Goal: Navigation & Orientation: Find specific page/section

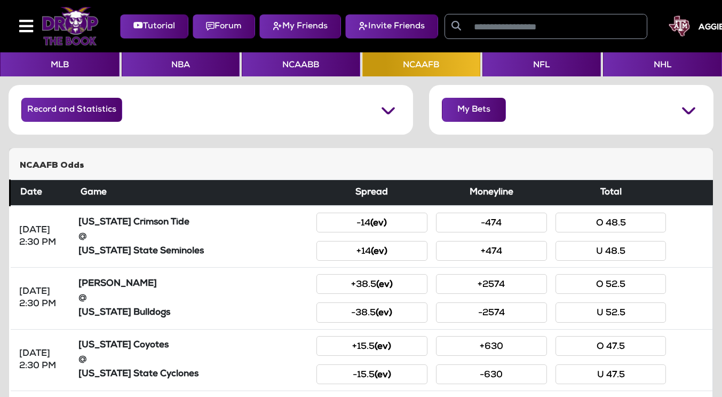
click at [705, 29] on div "AGGIES2025" at bounding box center [705, 25] width 91 height 21
click at [710, 30] on h5 "AGGIES2025" at bounding box center [725, 28] width 53 height 10
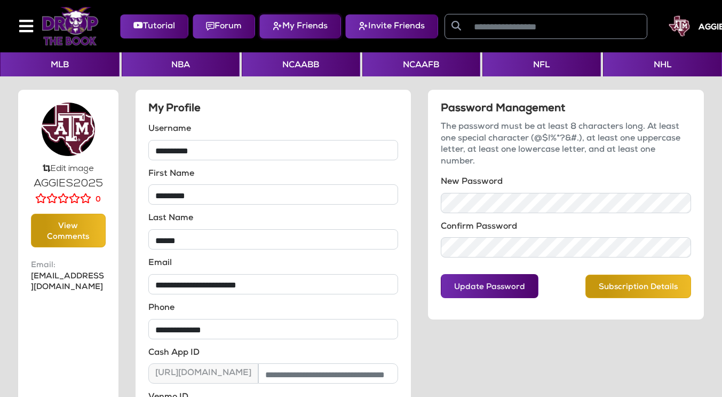
click at [319, 24] on button "My Friends" at bounding box center [300, 26] width 82 height 24
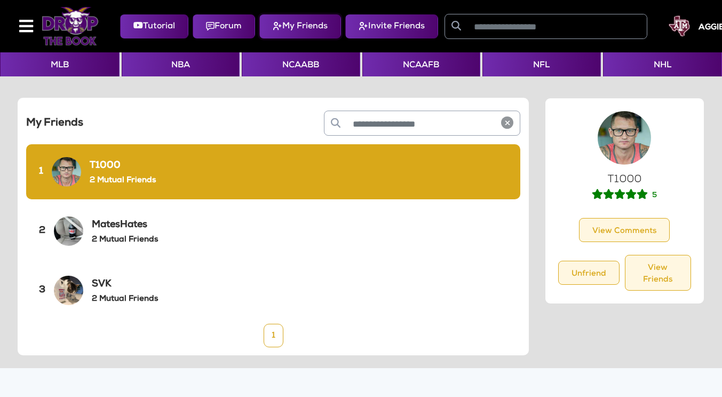
click at [296, 29] on button "My Friends" at bounding box center [300, 26] width 82 height 24
click at [77, 18] on img at bounding box center [70, 26] width 57 height 38
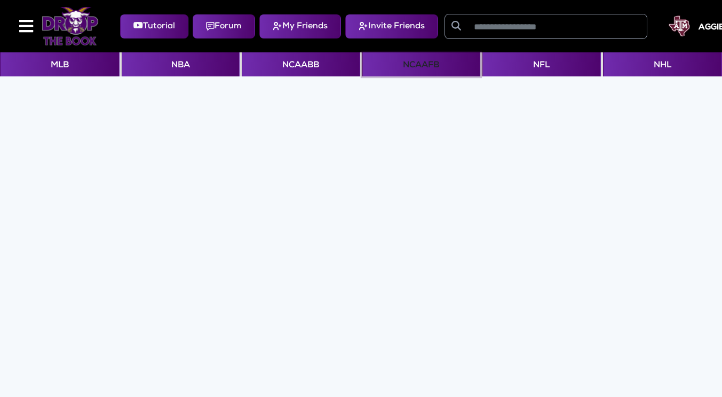
click at [414, 69] on button "NCAAFB" at bounding box center [421, 64] width 118 height 24
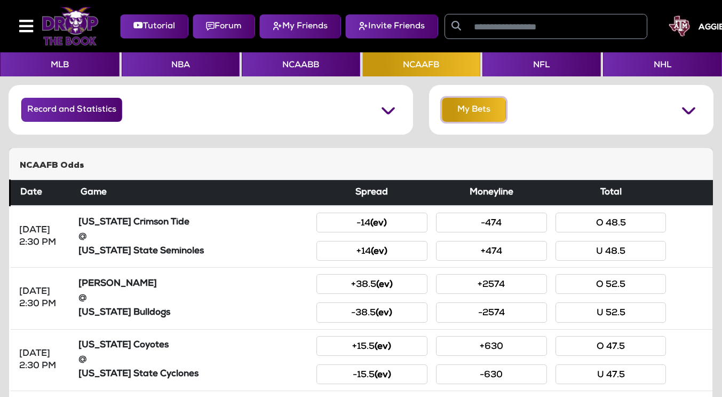
click at [465, 118] on button "My Bets" at bounding box center [474, 110] width 64 height 24
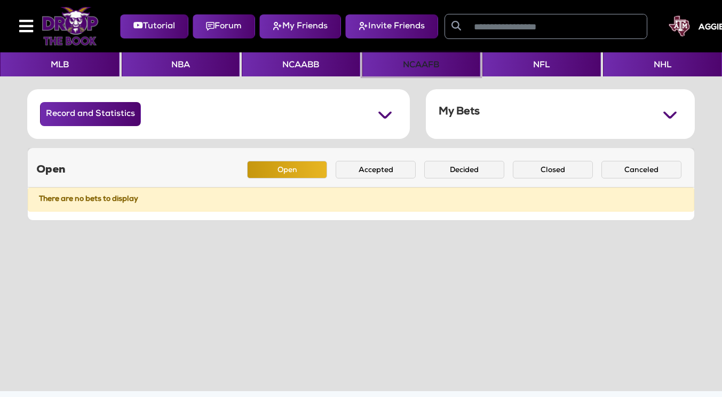
click at [417, 65] on button "NCAAFB" at bounding box center [421, 64] width 118 height 24
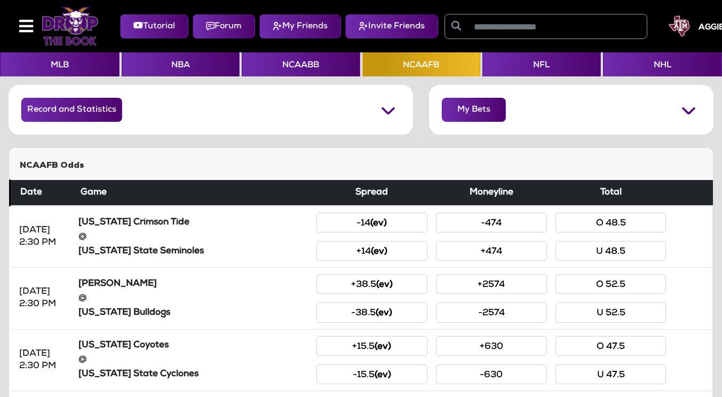
drag, startPoint x: 685, startPoint y: 39, endPoint x: 678, endPoint y: 41, distance: 7.6
click at [678, 41] on div "Tutorial Forum My Friends Invite Friends AGGIES2025 No Notifications No Notific…" at bounding box center [361, 26] width 705 height 44
